Goal: Task Accomplishment & Management: Manage account settings

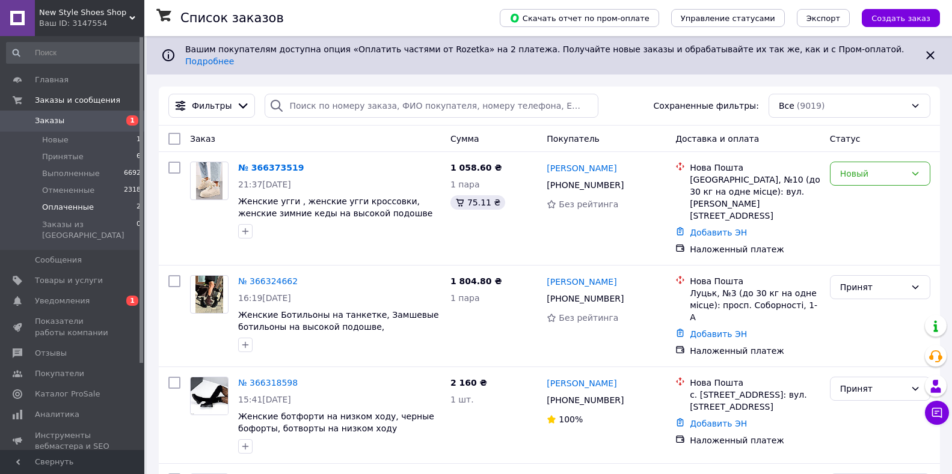
click at [74, 206] on span "Оплаченные" at bounding box center [68, 207] width 52 height 11
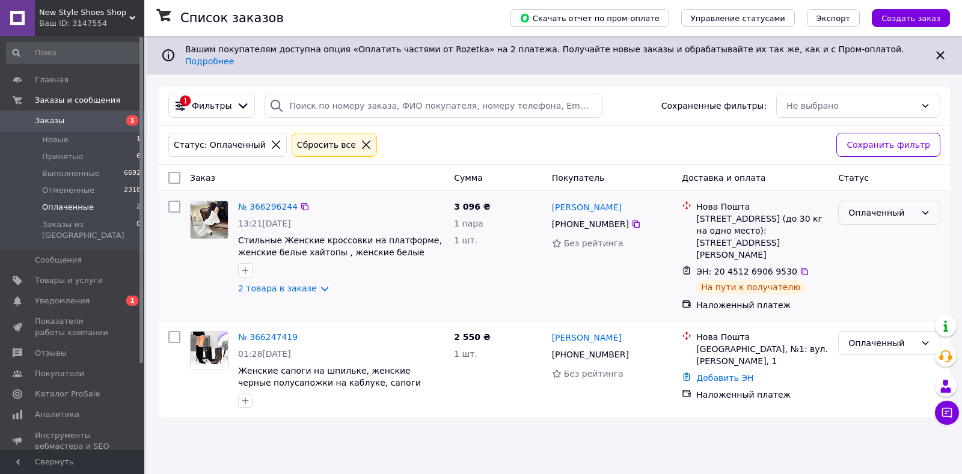
click at [898, 209] on div "Оплаченный" at bounding box center [882, 212] width 67 height 13
click at [862, 248] on li "Выполнен" at bounding box center [889, 252] width 101 height 22
click at [708, 373] on link "Добавить ЭН" at bounding box center [724, 378] width 57 height 10
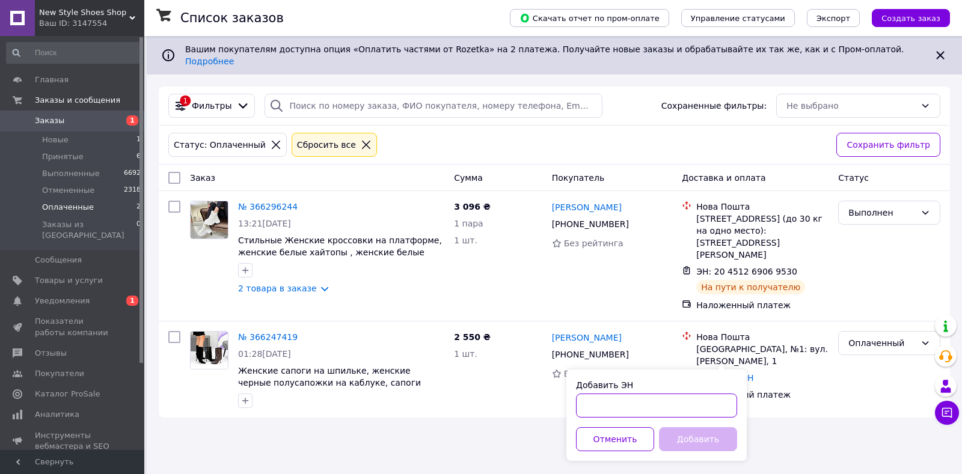
paste input "20451268941992"
type input "20451268941992"
click at [686, 443] on button "Добавить" at bounding box center [698, 440] width 78 height 24
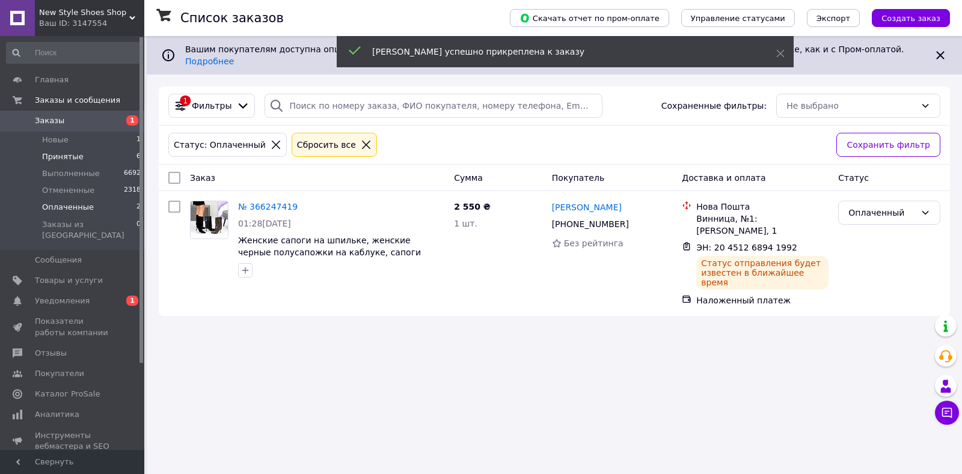
click at [57, 156] on span "Принятые" at bounding box center [62, 157] width 41 height 11
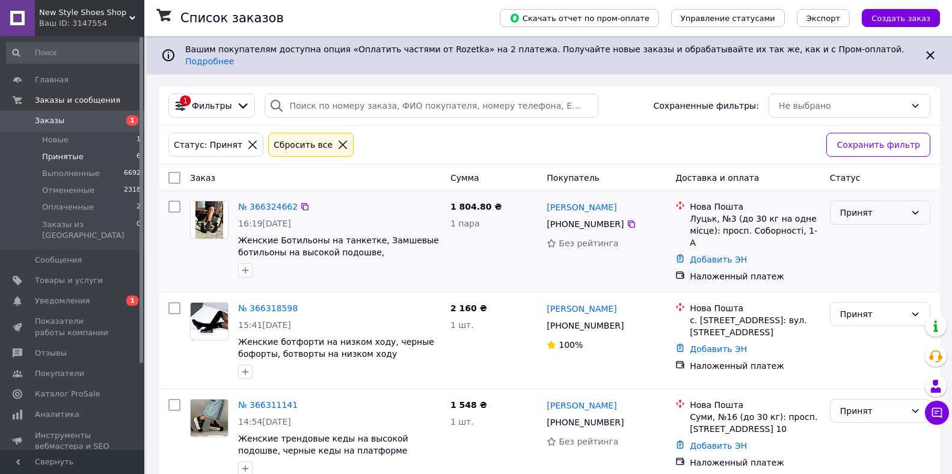
click at [862, 206] on div "Принят" at bounding box center [873, 212] width 66 height 13
click at [858, 276] on li "Оплаченный" at bounding box center [880, 273] width 99 height 22
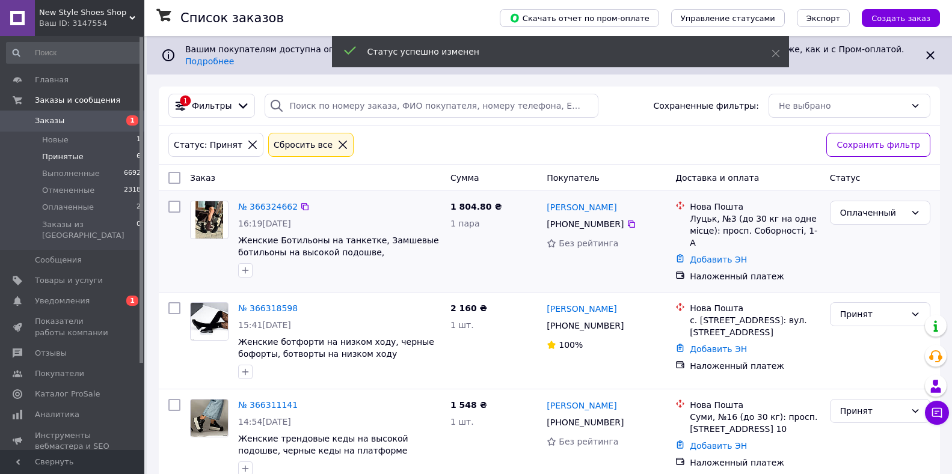
click at [207, 209] on img at bounding box center [209, 219] width 28 height 37
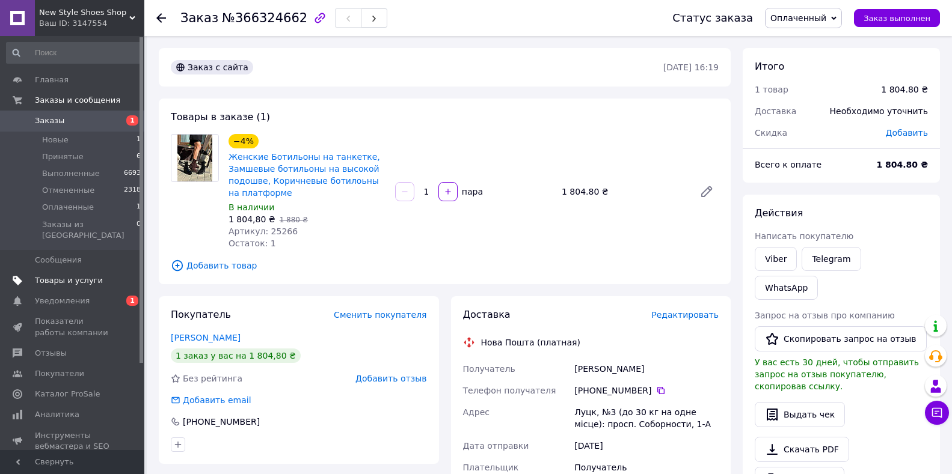
click at [80, 275] on span "Товары и услуги" at bounding box center [69, 280] width 68 height 11
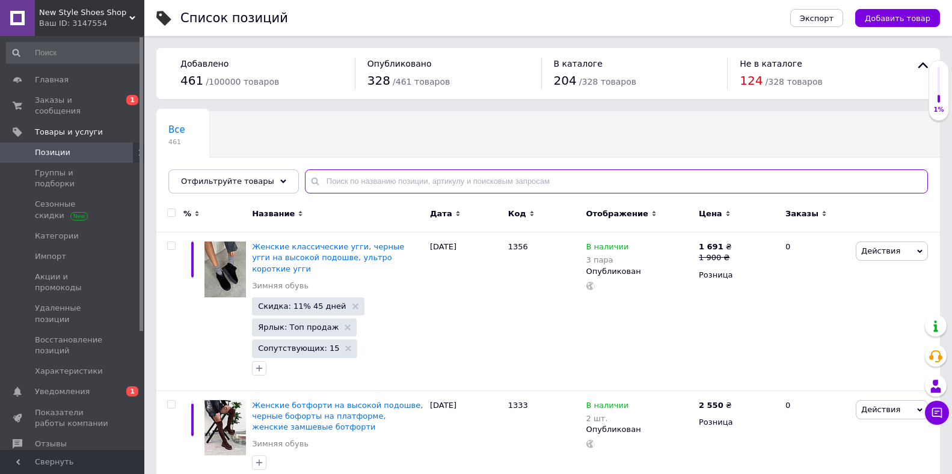
click at [337, 185] on input "text" at bounding box center [616, 182] width 623 height 24
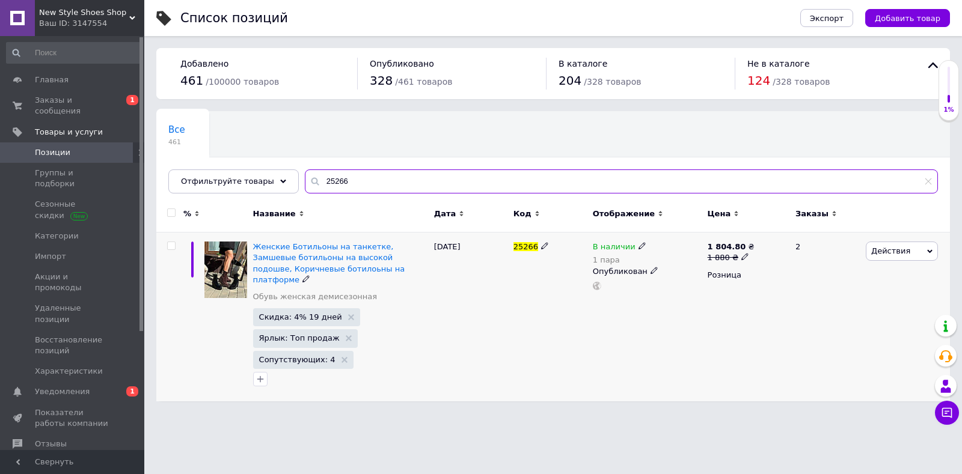
type input "25266"
click at [742, 256] on icon at bounding box center [745, 256] width 7 height 7
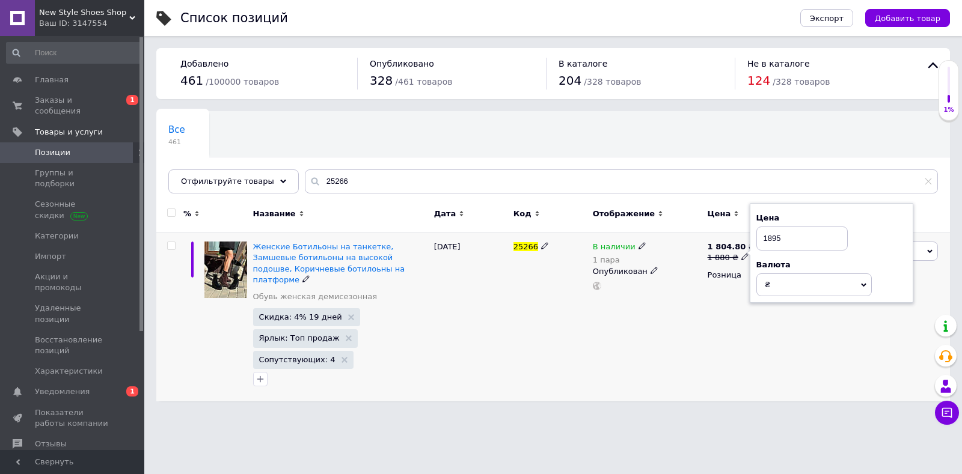
type input "1895"
click at [731, 289] on div "1 804.80 ₴ 1 880 ₴ Цена 1895 Валюта ₴ $ € CHF £ ¥ PLN ₸ MDL HUF KGS CN¥ TRY ₩ l…" at bounding box center [747, 317] width 84 height 169
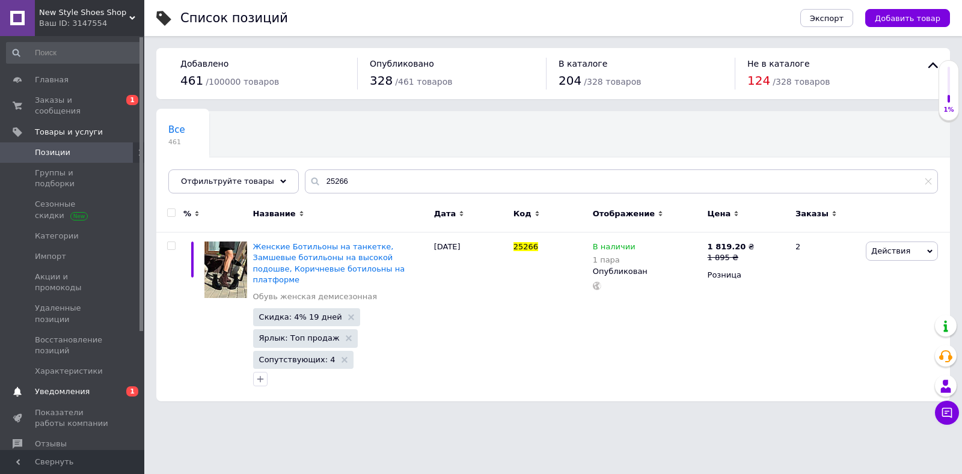
click at [68, 387] on span "Уведомления" at bounding box center [62, 392] width 55 height 11
